Goal: Task Accomplishment & Management: Manage account settings

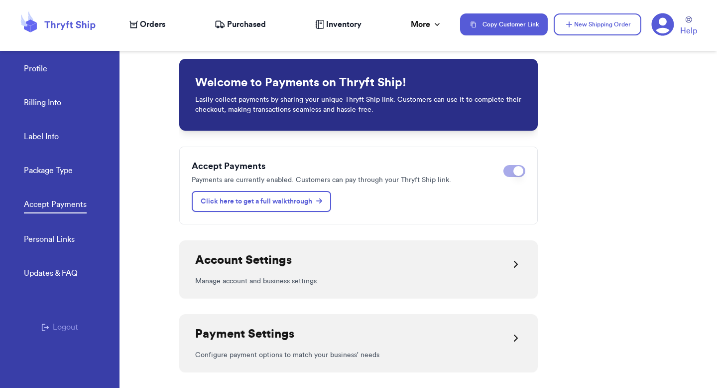
click at [29, 71] on link "Profile" at bounding box center [35, 70] width 23 height 14
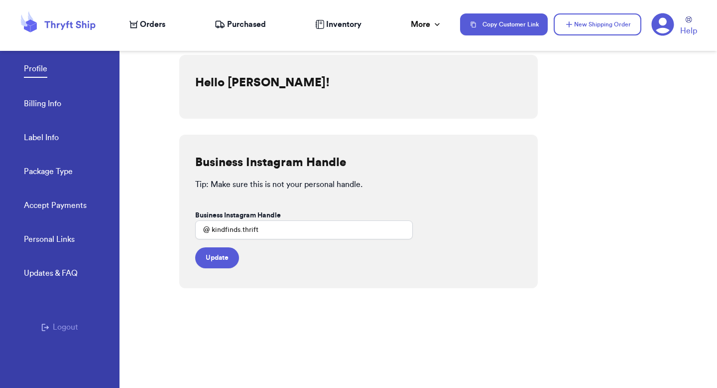
click at [34, 99] on link "Billing Info" at bounding box center [42, 105] width 37 height 14
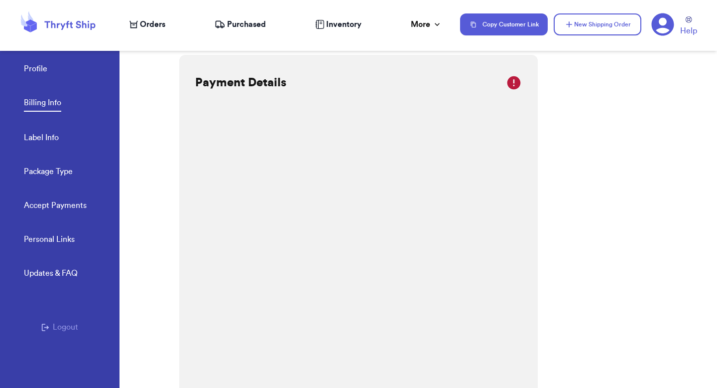
scroll to position [16, 0]
click at [50, 141] on link "Label Info" at bounding box center [41, 139] width 35 height 14
select select "TN"
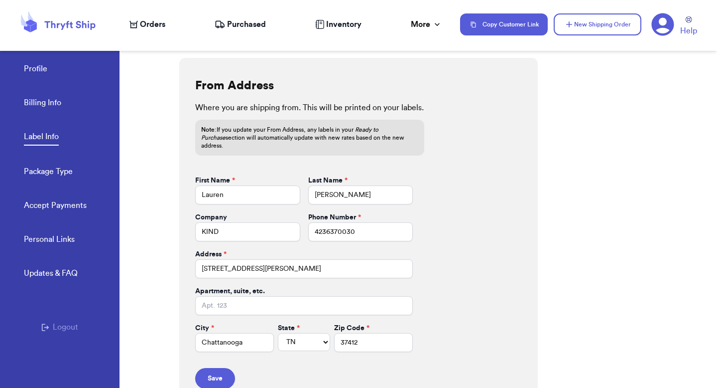
scroll to position [413, 0]
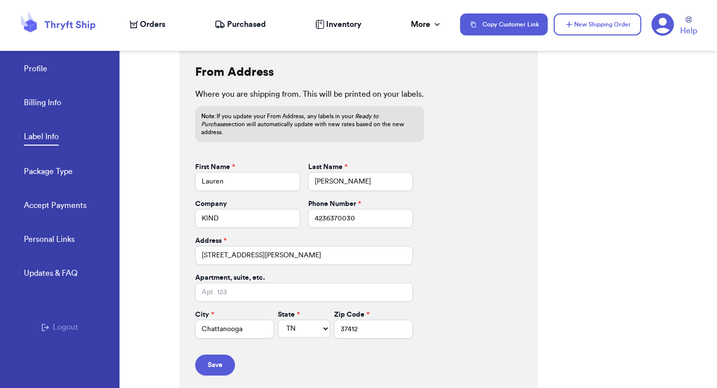
click at [41, 174] on link "Package Type" at bounding box center [48, 172] width 49 height 14
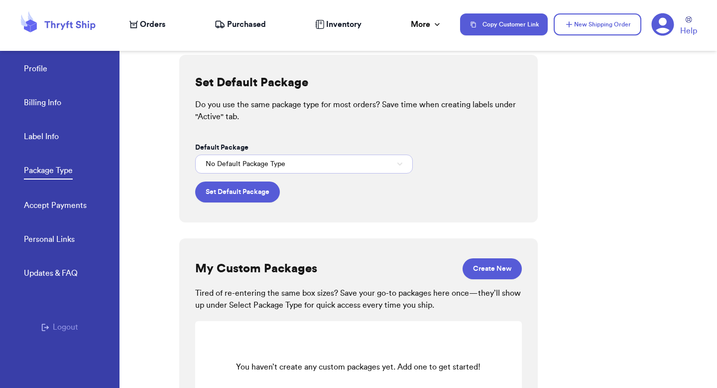
click at [320, 169] on button "No Default Package Type" at bounding box center [304, 163] width 218 height 19
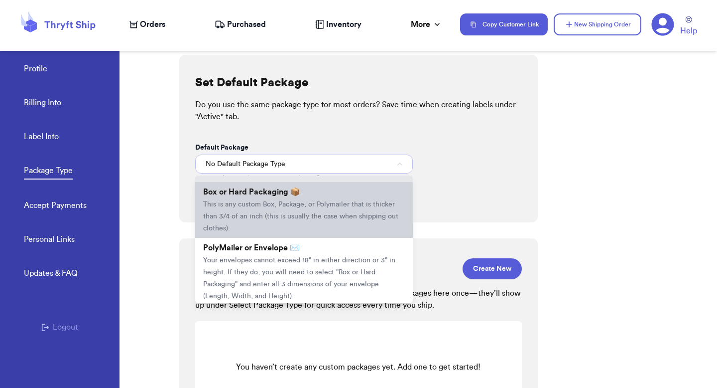
scroll to position [28, 0]
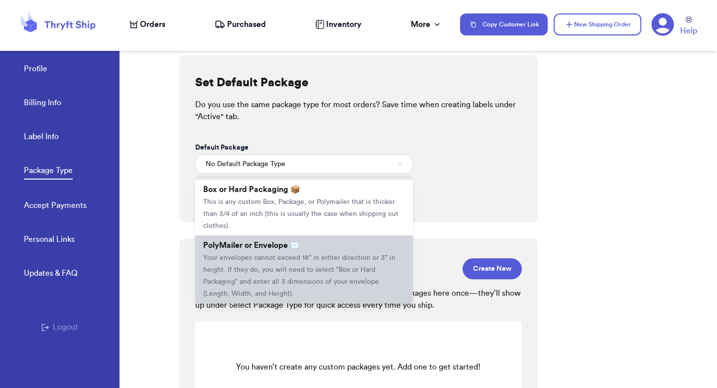
click at [307, 257] on span "Your envelopes cannot exceed 18" in either direction or 3" in height. If they d…" at bounding box center [299, 275] width 192 height 43
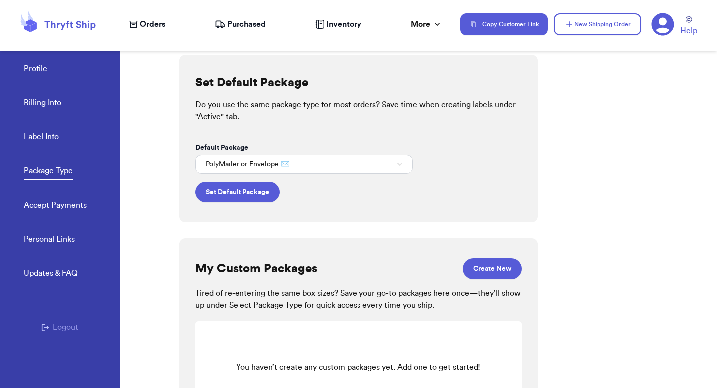
scroll to position [45, 0]
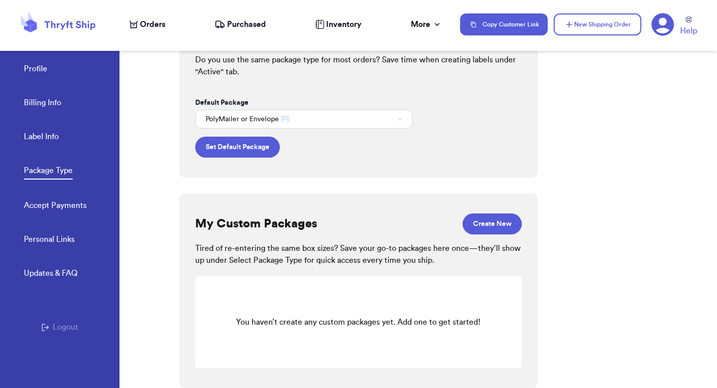
click at [30, 207] on link "Accept Payments" at bounding box center [55, 206] width 63 height 14
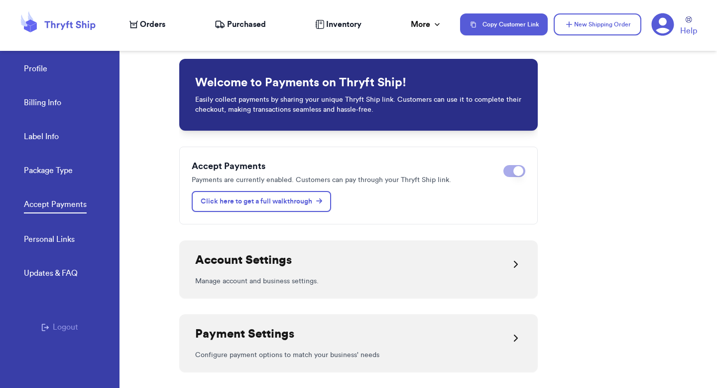
click at [58, 241] on link "Personal Links" at bounding box center [49, 240] width 51 height 14
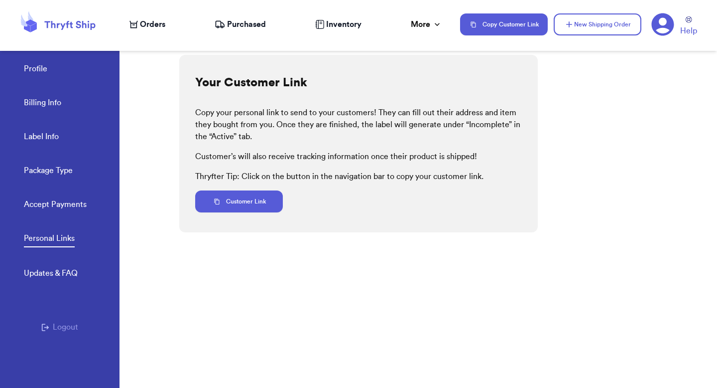
click at [669, 27] on icon at bounding box center [663, 24] width 22 height 22
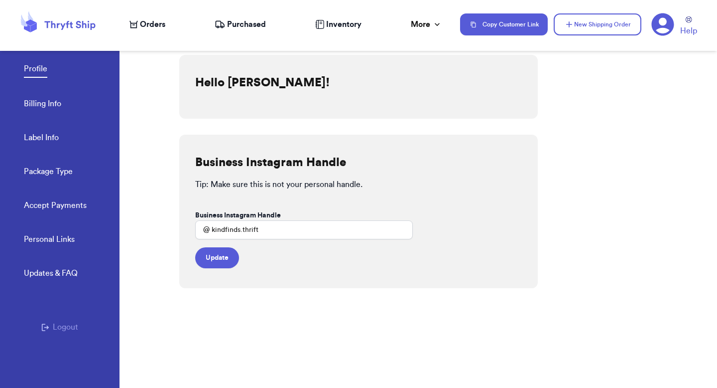
click at [146, 26] on span "Orders" at bounding box center [152, 24] width 25 height 12
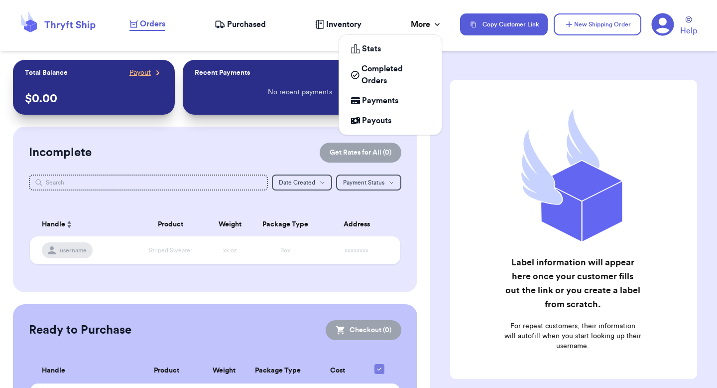
click at [424, 21] on div "More" at bounding box center [426, 24] width 31 height 12
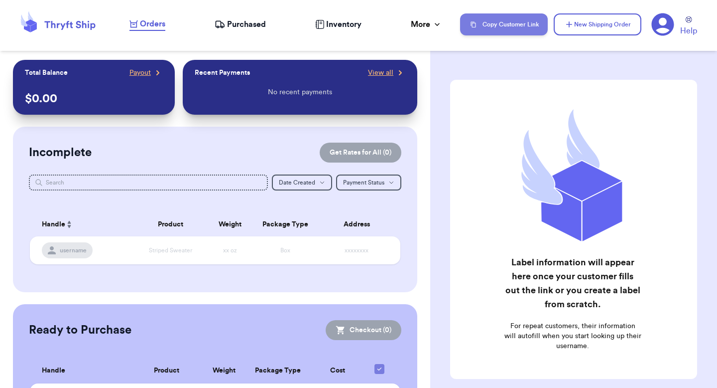
click at [537, 16] on button "Copy Customer Link" at bounding box center [504, 24] width 88 height 22
click at [433, 32] on nav "Orders Purchased Inventory More Stats Completed Orders Payments Payouts Copy Cu…" at bounding box center [419, 24] width 598 height 33
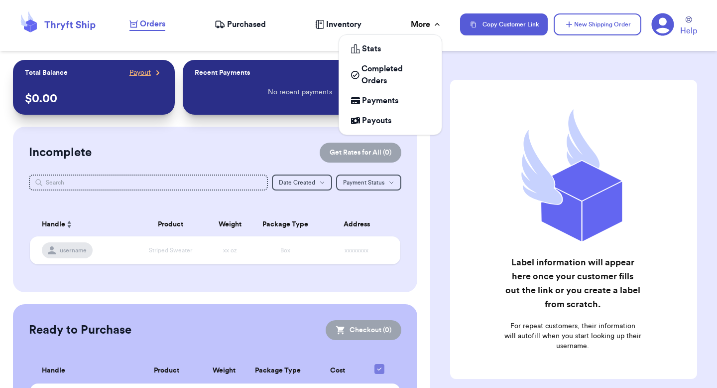
click at [433, 27] on icon at bounding box center [437, 24] width 10 height 10
click at [380, 54] on span "Stats" at bounding box center [371, 49] width 19 height 12
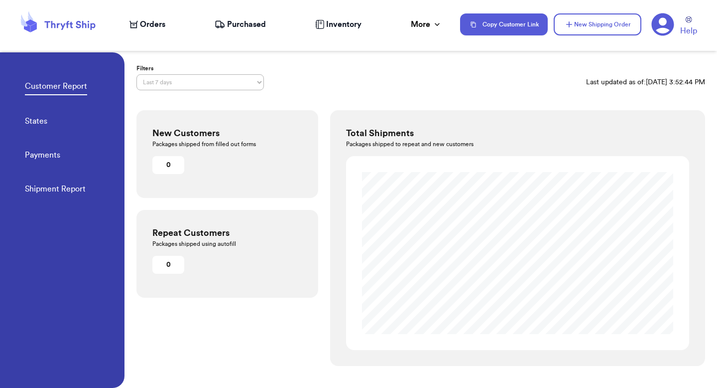
click at [63, 192] on link "Shipment Report" at bounding box center [55, 190] width 61 height 14
select select "LAST_30_DAYS"
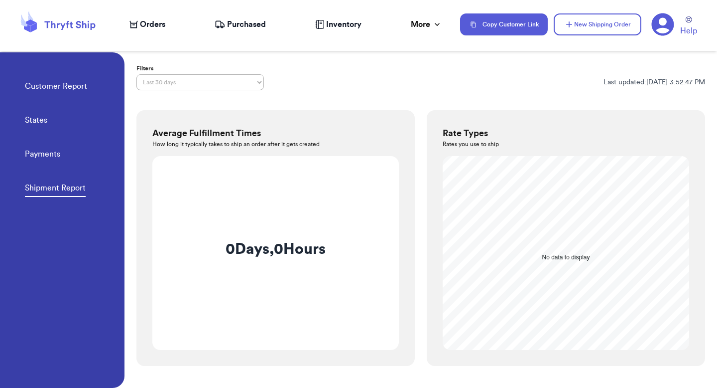
click at [374, 61] on div "Shipment Report Filters Last 7 days Last 30 days Last 6 months Last year All ti…" at bounding box center [421, 214] width 593 height 325
click at [171, 21] on div "Orders Purchased Inventory More Stats Completed Orders Payments Payouts" at bounding box center [290, 24] width 321 height 12
click at [149, 25] on span "Orders" at bounding box center [152, 24] width 25 height 12
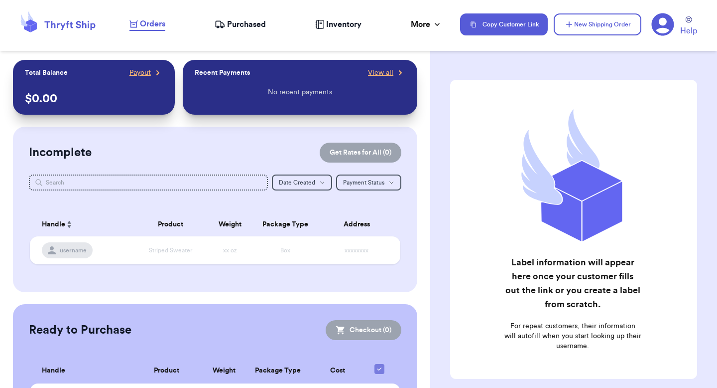
click at [657, 29] on icon at bounding box center [663, 24] width 22 height 22
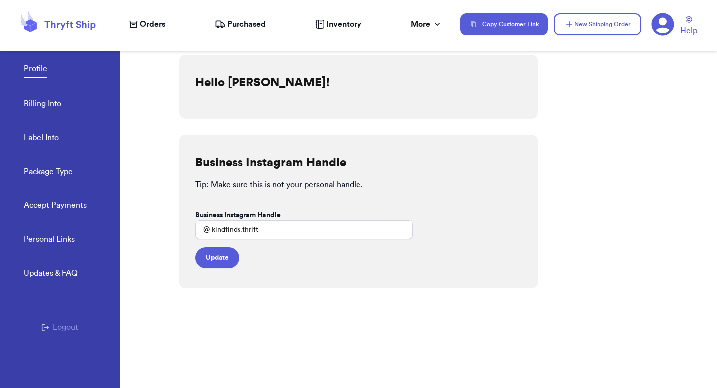
click at [669, 27] on icon at bounding box center [663, 24] width 22 height 22
click at [524, 26] on button "Copy Customer Link" at bounding box center [504, 24] width 88 height 22
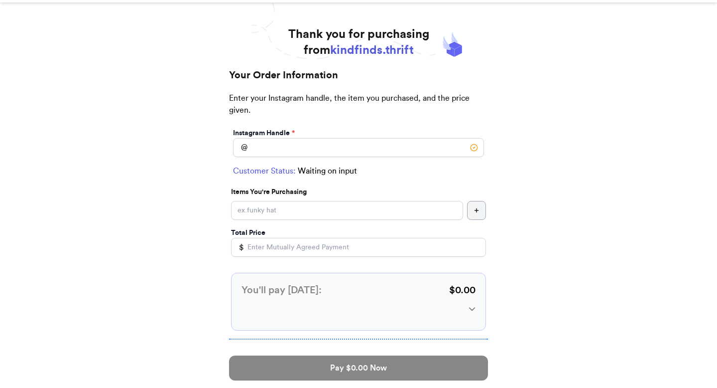
scroll to position [45, 0]
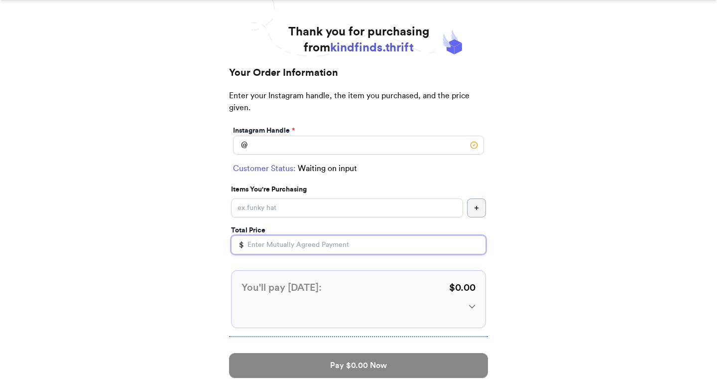
click at [279, 245] on input "Total Price" at bounding box center [358, 244] width 255 height 19
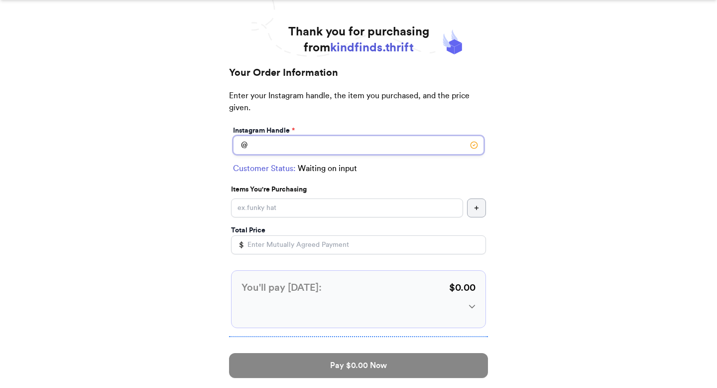
click at [279, 146] on input "Instagram Handle *" at bounding box center [358, 145] width 251 height 19
type input "whoislaurenanyway"
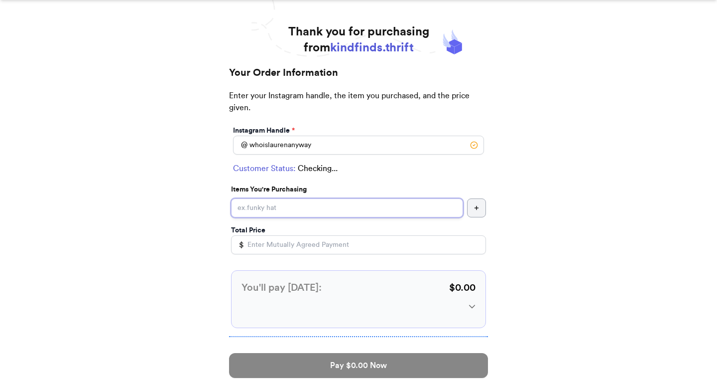
click at [269, 212] on input "Instagram Handle *" at bounding box center [347, 207] width 232 height 19
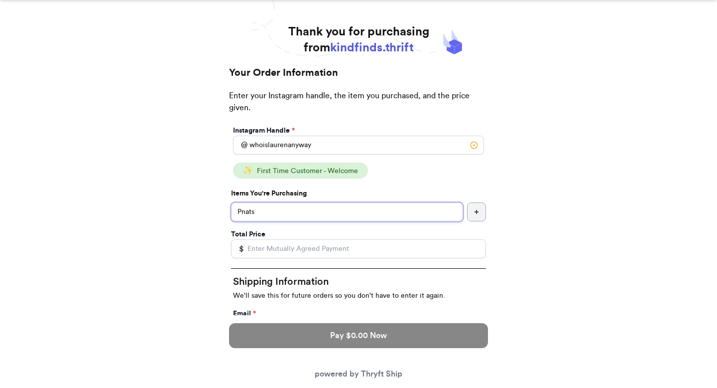
type input "Pnats"
click at [288, 244] on input "Total Price" at bounding box center [358, 248] width 255 height 19
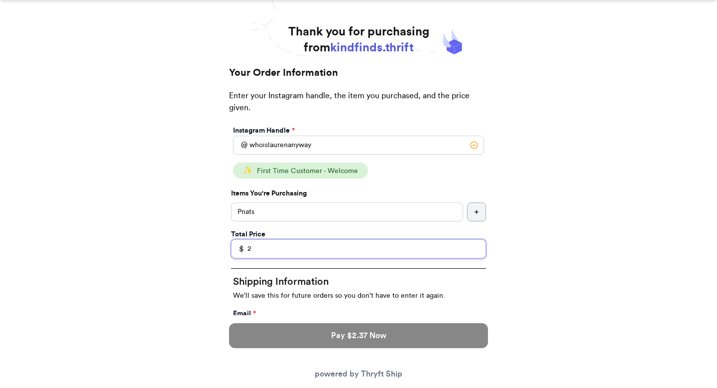
type input "21"
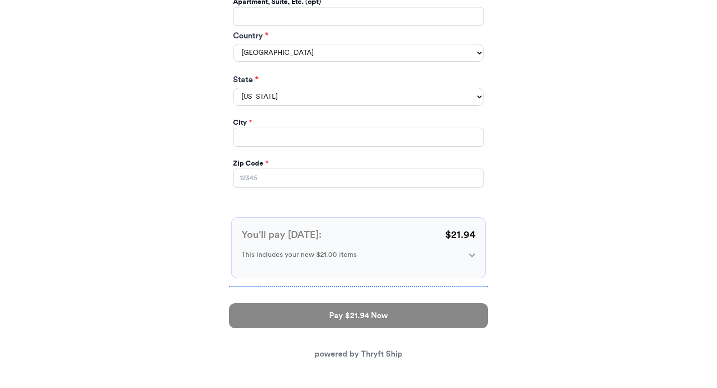
scroll to position [0, 0]
